Goal: Transaction & Acquisition: Download file/media

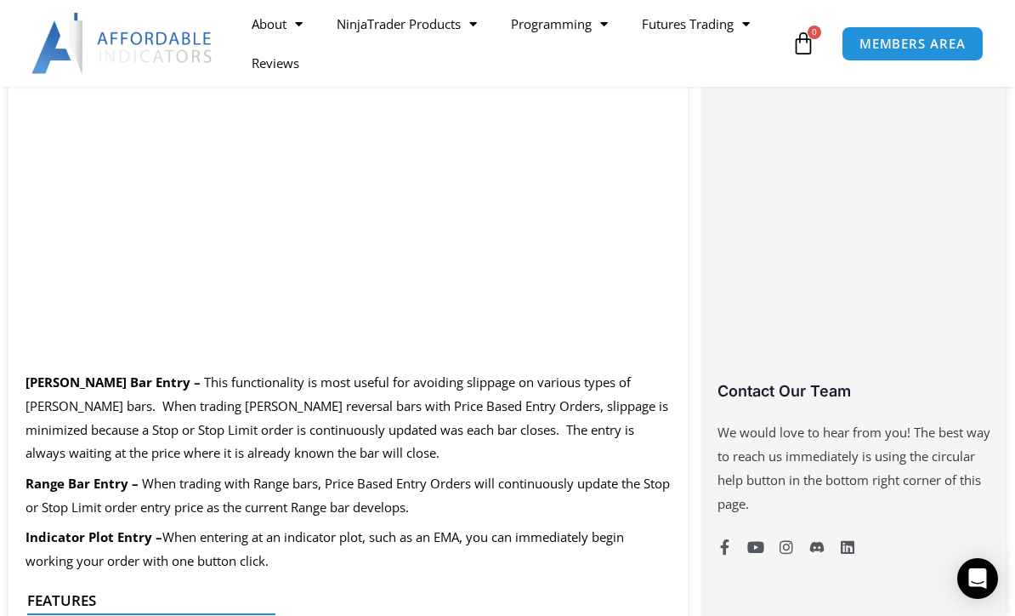
scroll to position [941, 0]
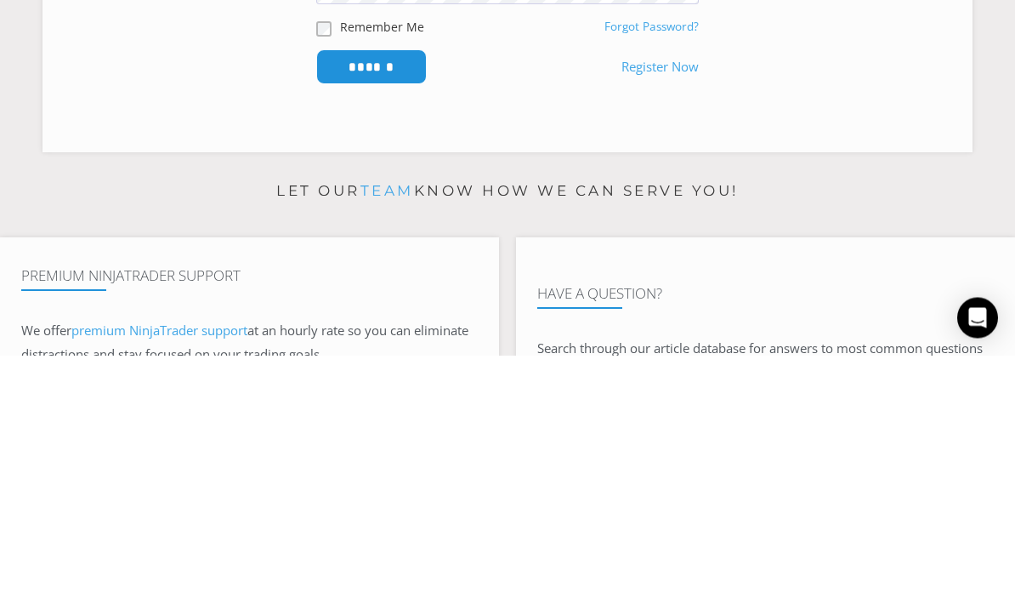
type input "**********"
click at [372, 325] on input "******" at bounding box center [371, 327] width 111 height 35
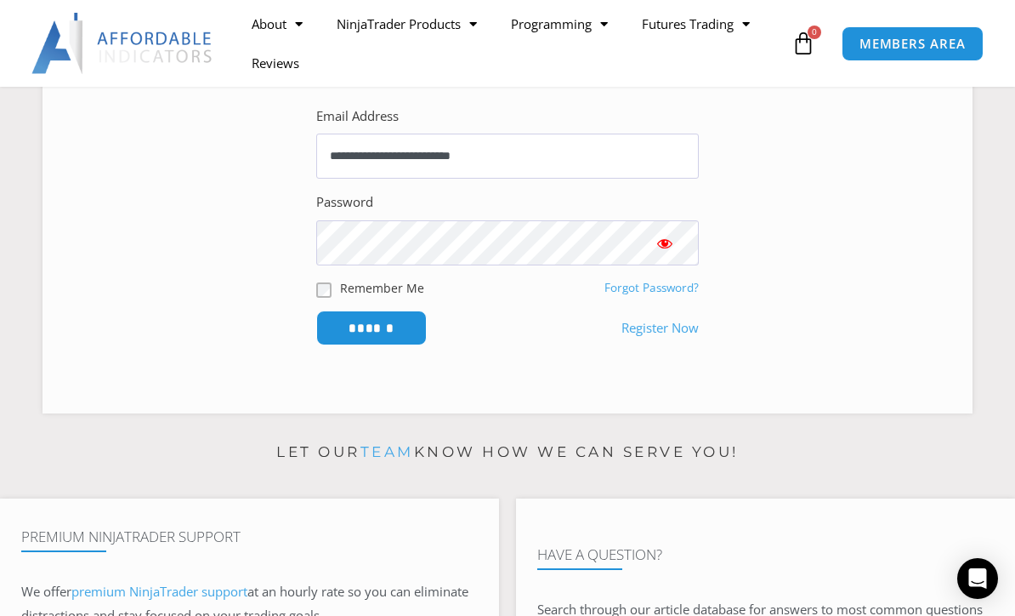
click at [367, 338] on input "******" at bounding box center [371, 327] width 111 height 35
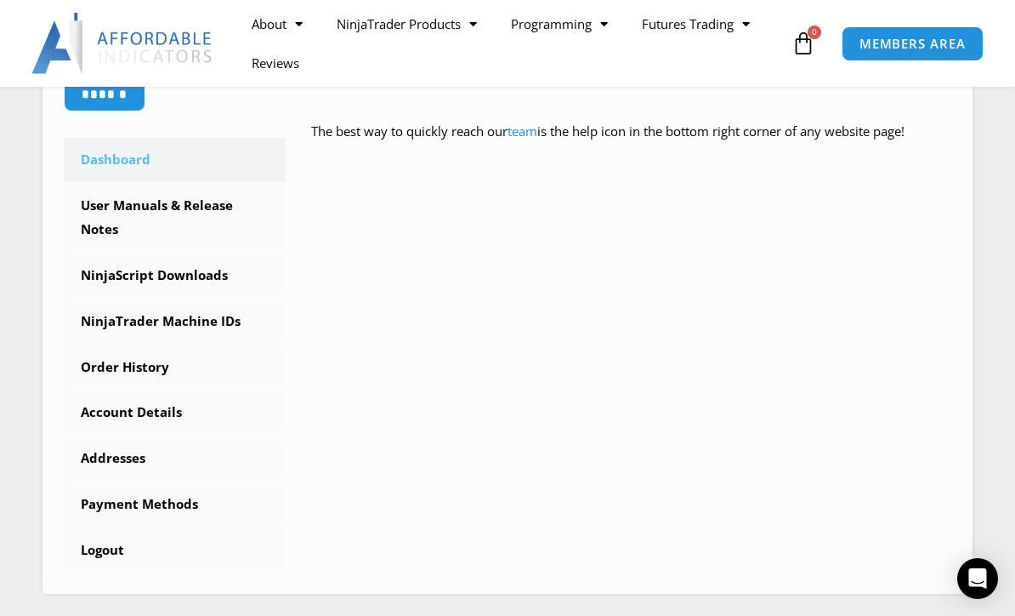
scroll to position [457, 0]
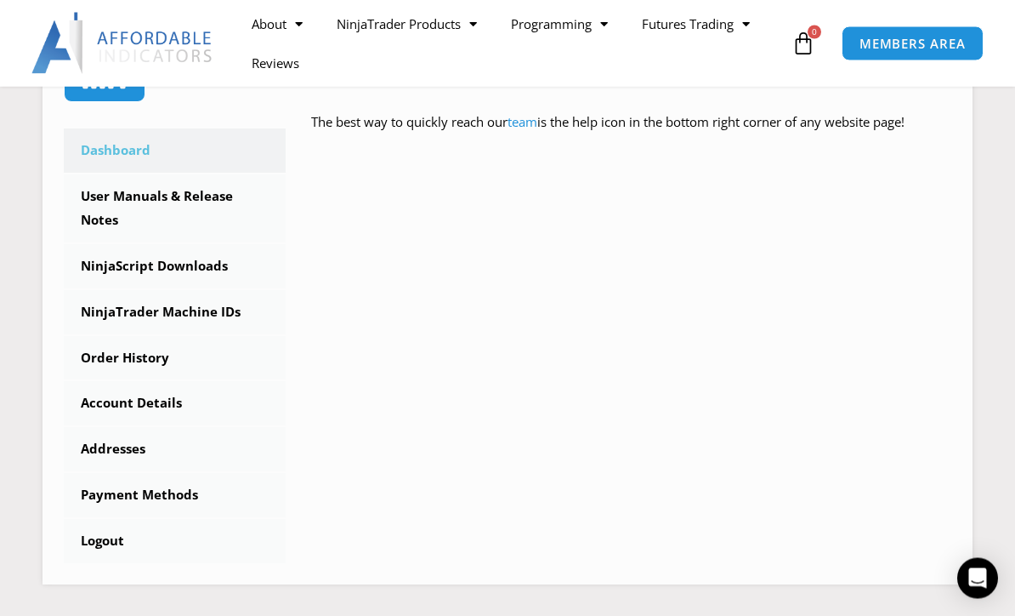
click at [123, 260] on link "NinjaScript Downloads" at bounding box center [175, 267] width 222 height 44
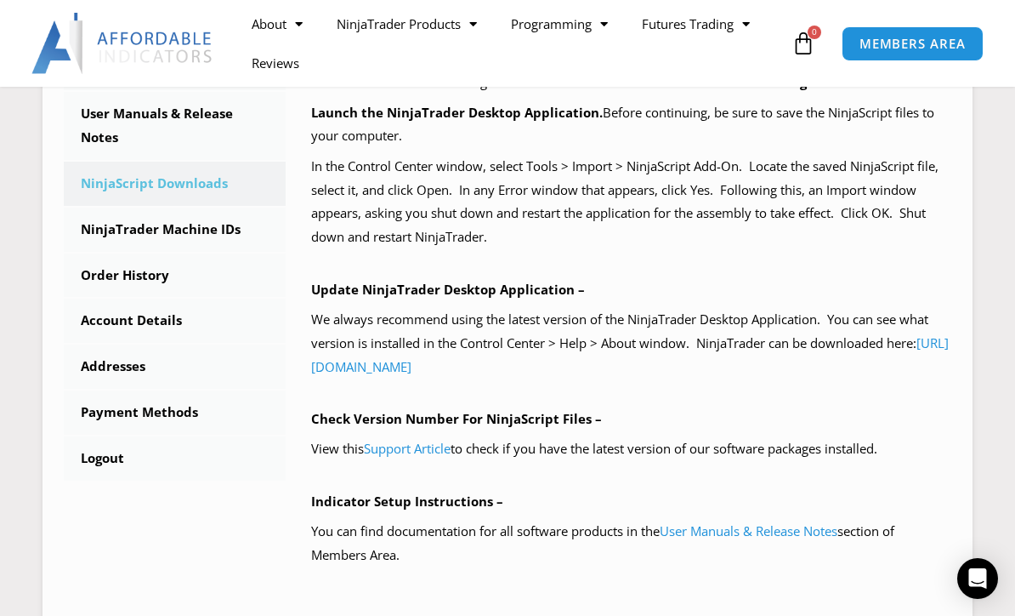
scroll to position [531, 0]
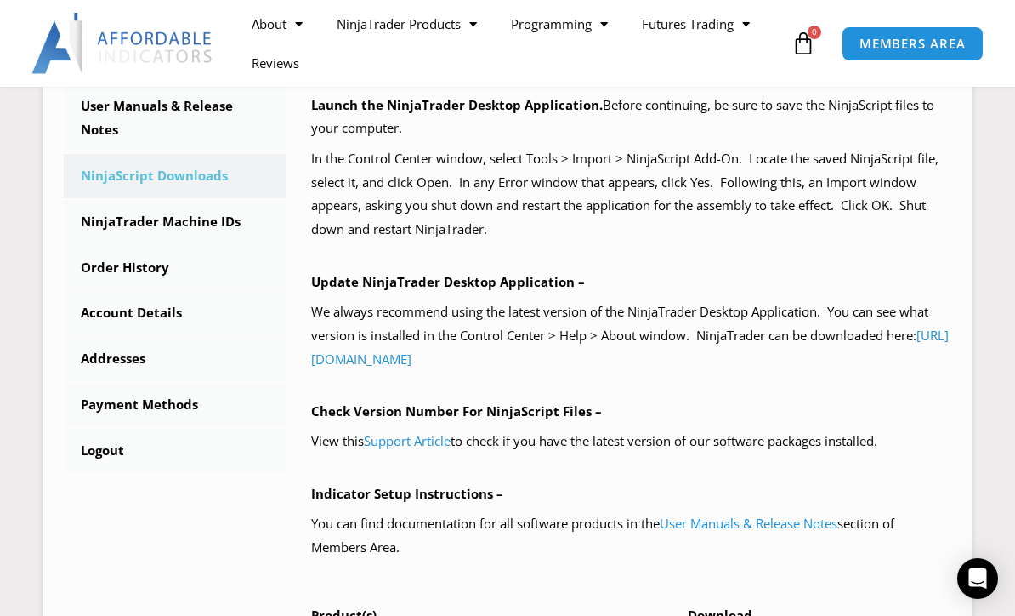
click at [121, 273] on link "Order History" at bounding box center [175, 268] width 222 height 44
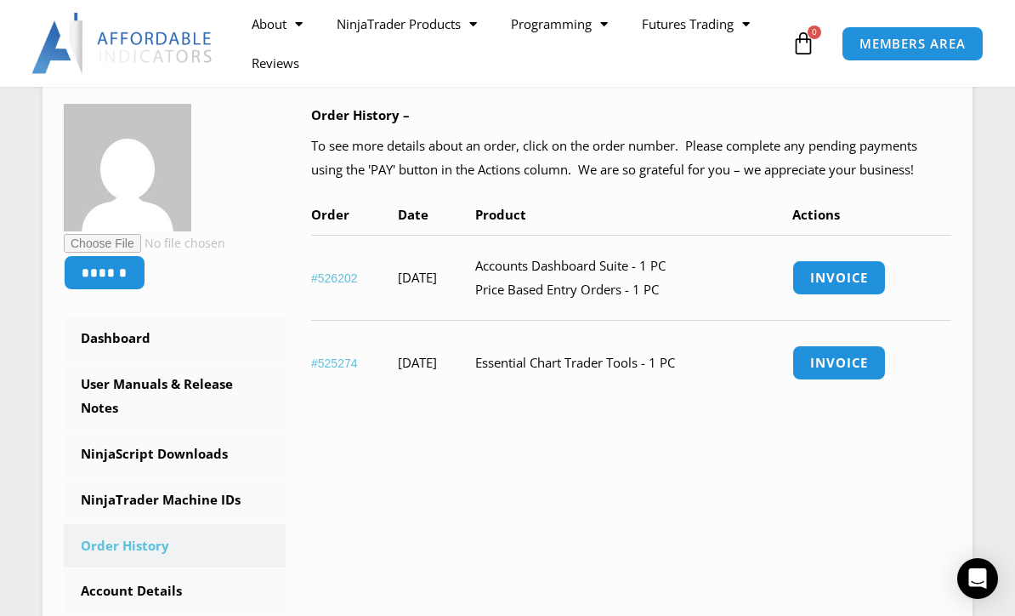
scroll to position [247, 0]
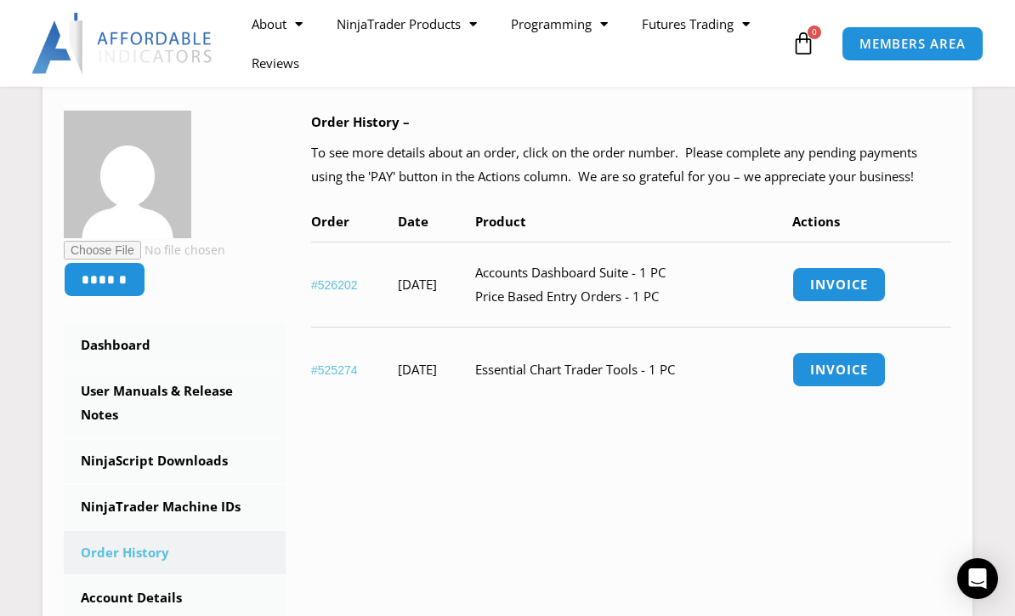
click at [886, 278] on link "Invoice" at bounding box center [839, 284] width 94 height 35
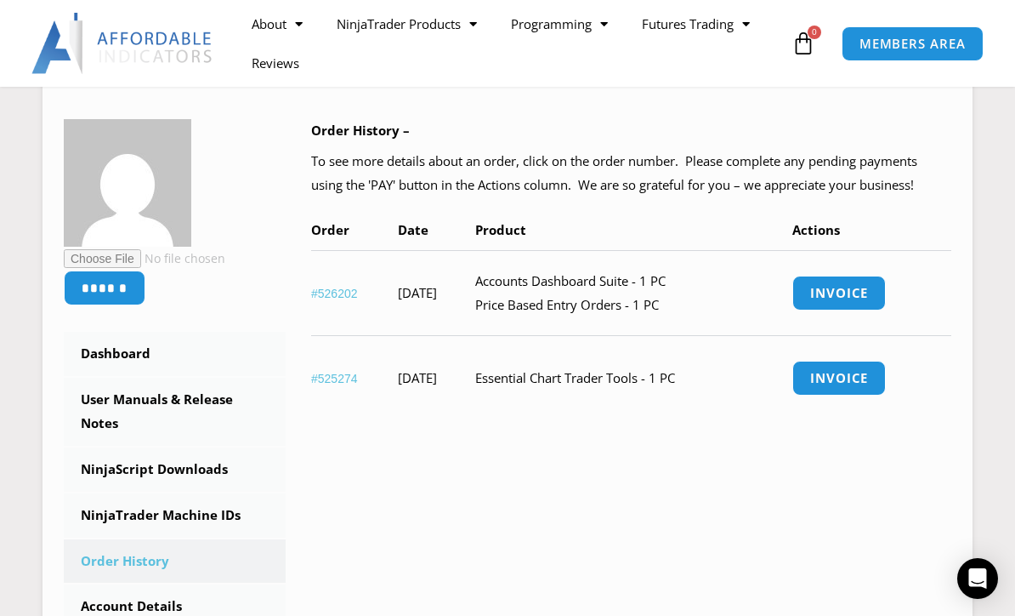
scroll to position [303, 0]
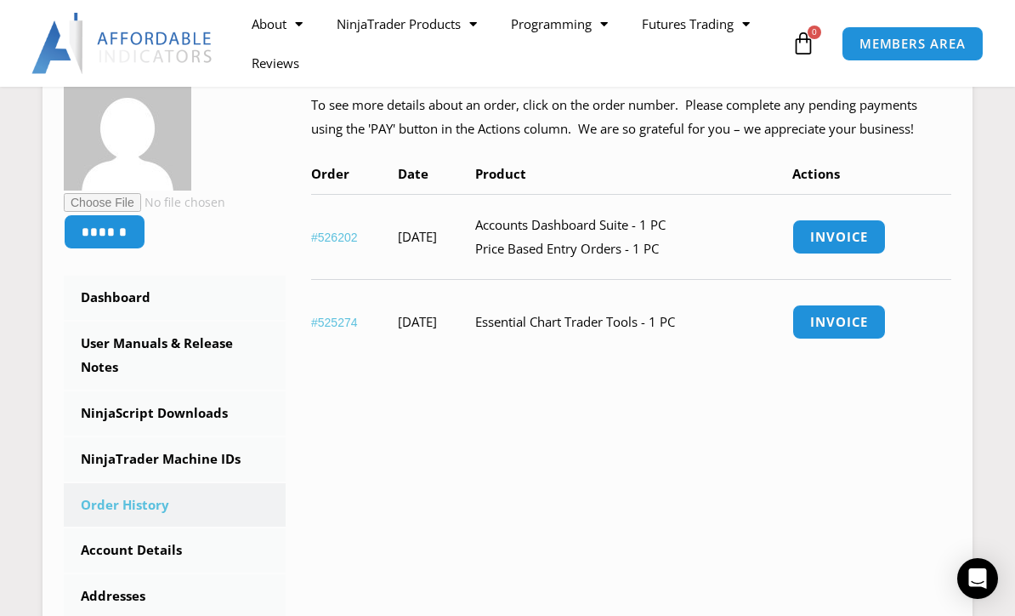
click at [874, 316] on link "Invoice" at bounding box center [839, 321] width 94 height 35
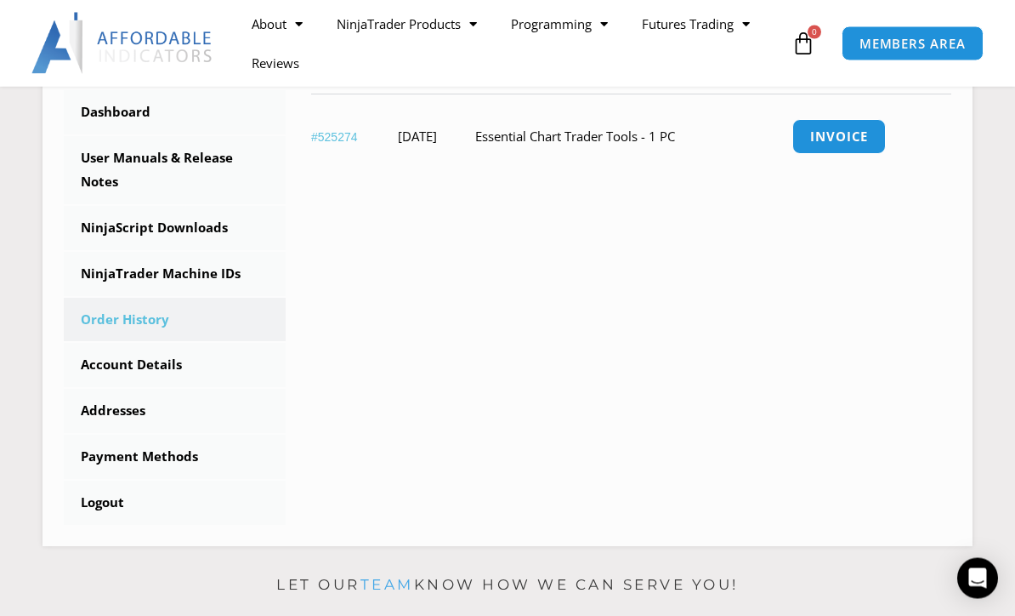
scroll to position [480, 0]
click at [142, 227] on link "NinjaScript Downloads" at bounding box center [175, 228] width 222 height 44
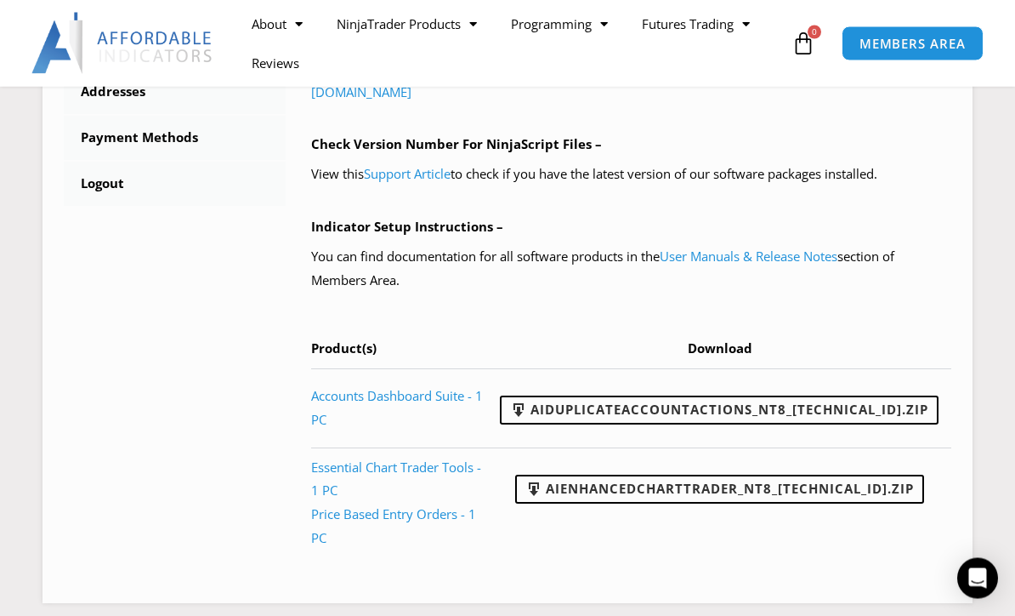
scroll to position [807, 0]
click at [773, 475] on link "AIEnhancedChartTrader_NT8_25.1.31.1.zip" at bounding box center [719, 488] width 409 height 29
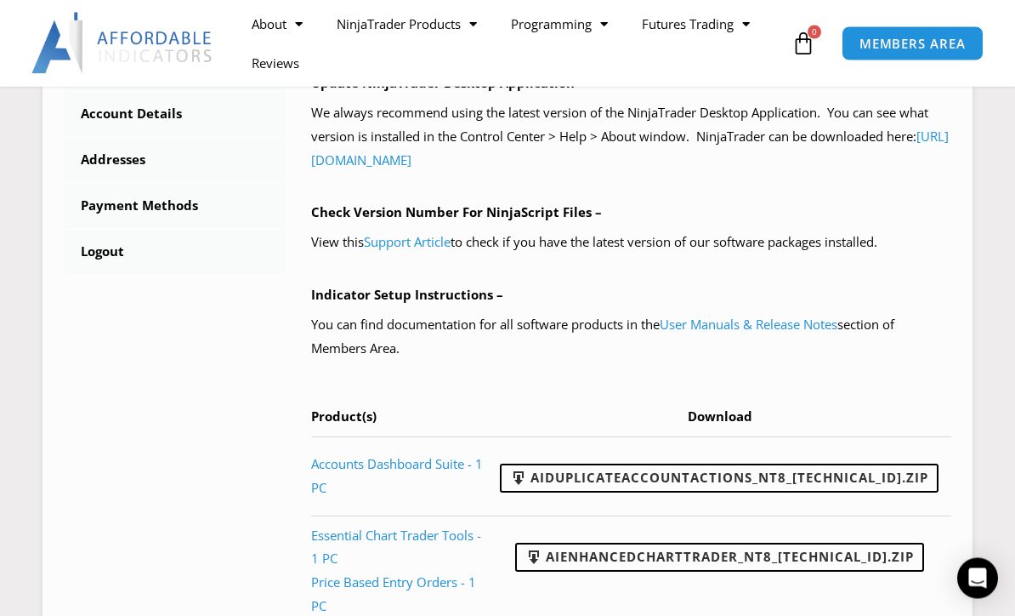
scroll to position [739, 0]
click at [113, 247] on link "Logout" at bounding box center [175, 252] width 222 height 44
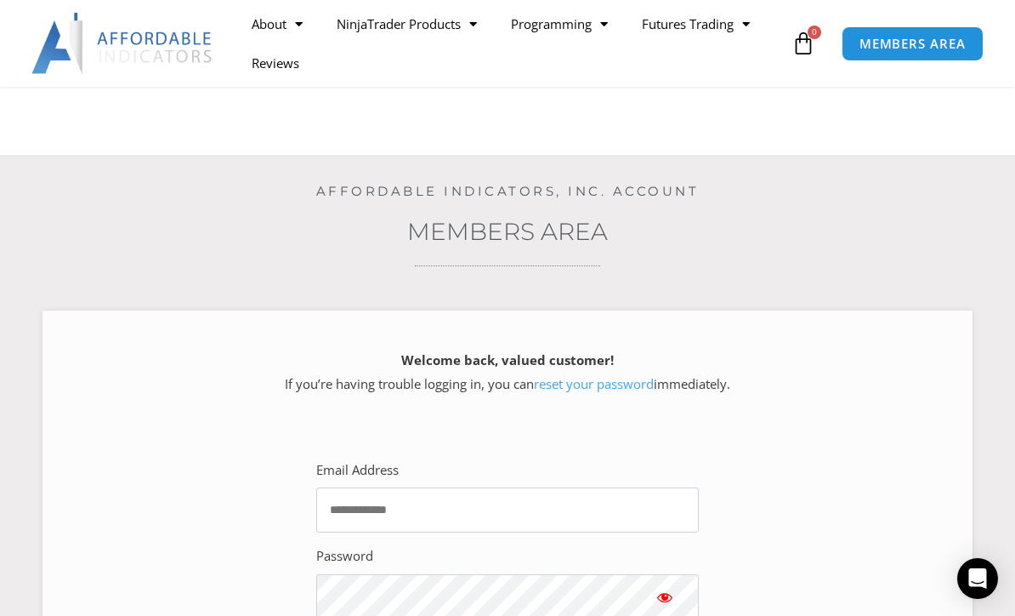
scroll to position [93, 0]
